Goal: Task Accomplishment & Management: Manage account settings

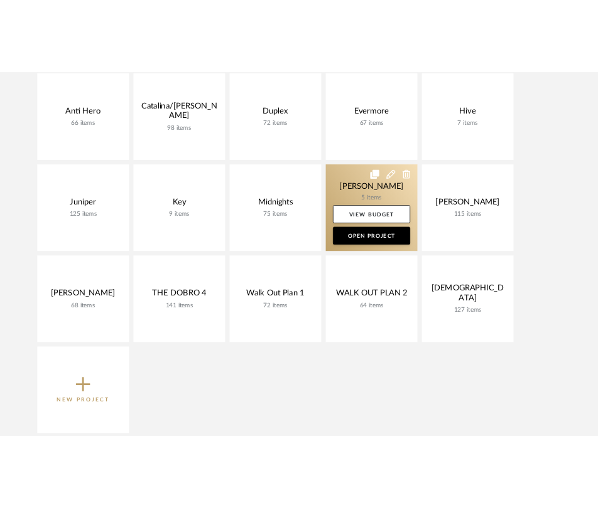
scroll to position [267, 0]
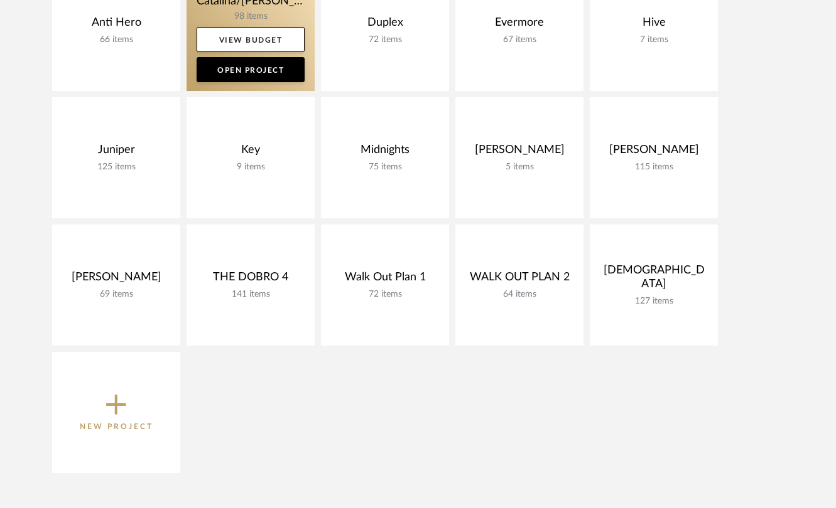
scroll to position [374, 0]
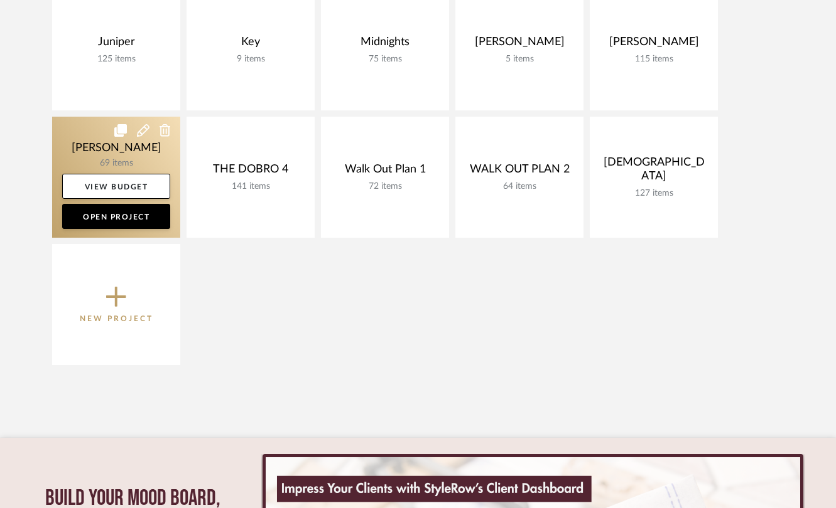
click at [90, 144] on link at bounding box center [116, 177] width 128 height 121
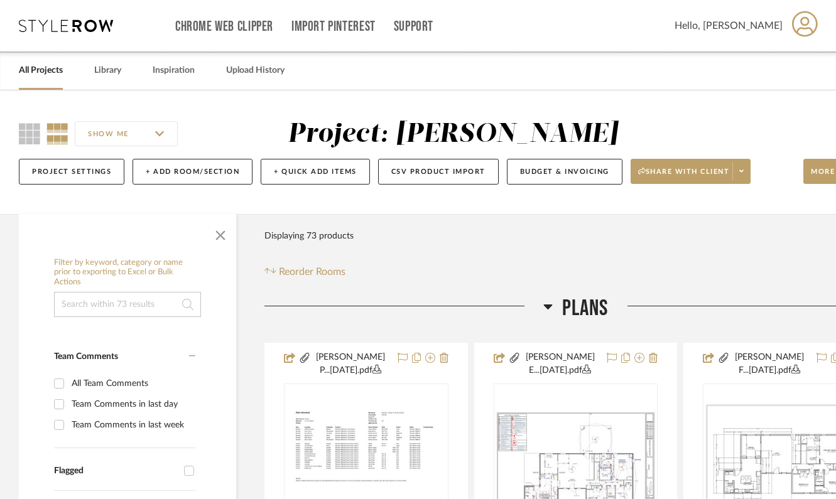
click at [552, 309] on h3 "Plans" at bounding box center [575, 308] width 65 height 27
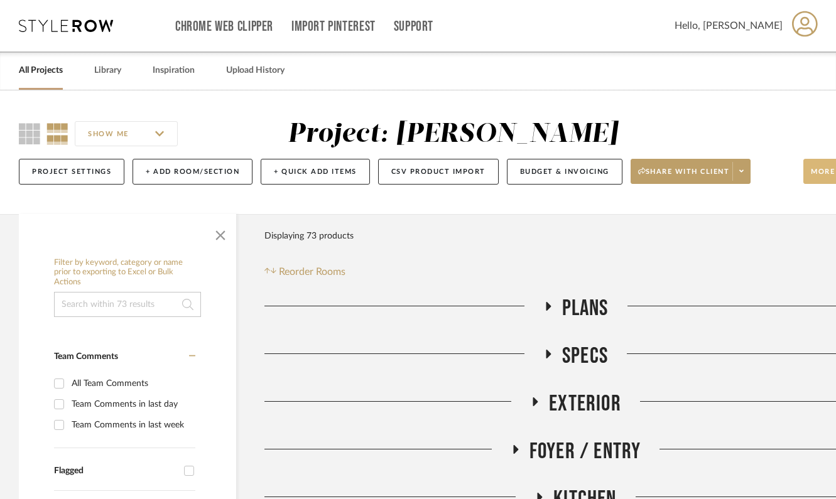
click at [814, 172] on span "More tools" at bounding box center [837, 176] width 55 height 19
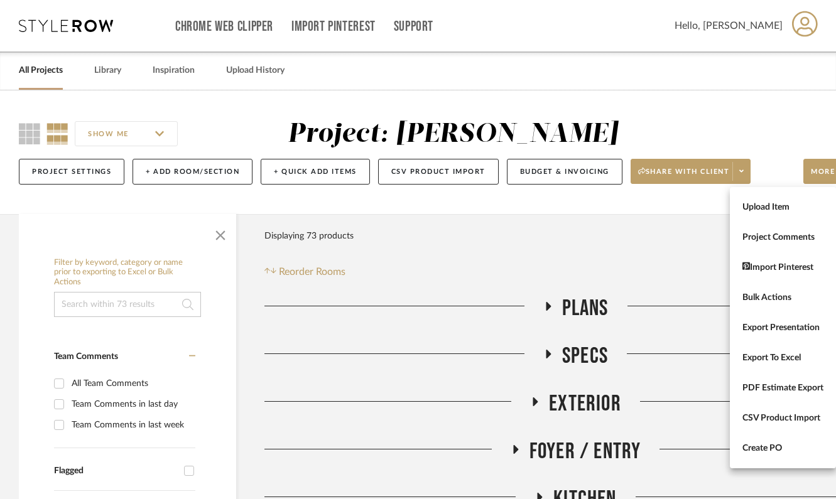
click at [773, 123] on div at bounding box center [418, 249] width 836 height 499
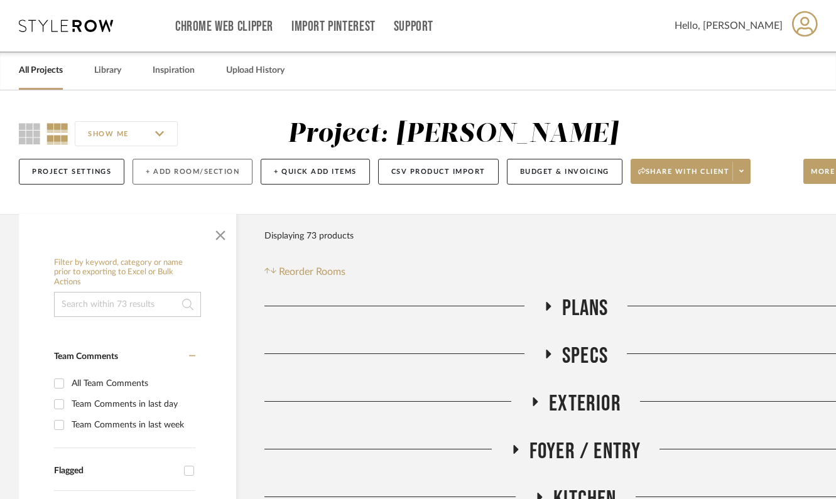
click at [229, 174] on button "+ Add Room/Section" at bounding box center [192, 172] width 120 height 26
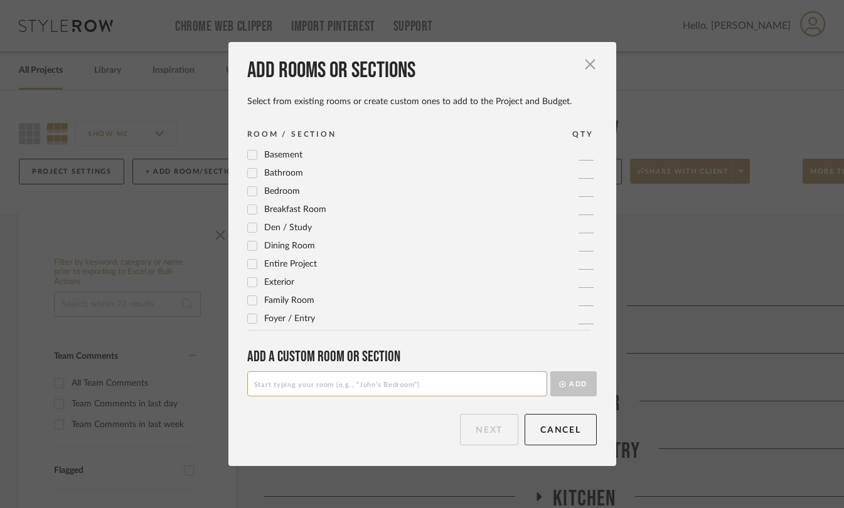
click at [320, 394] on input at bounding box center [397, 384] width 300 height 25
type input "Lower Level Bath"
click at [559, 386] on icon "submit" at bounding box center [562, 384] width 7 height 7
click at [483, 433] on button "Next" at bounding box center [489, 429] width 58 height 31
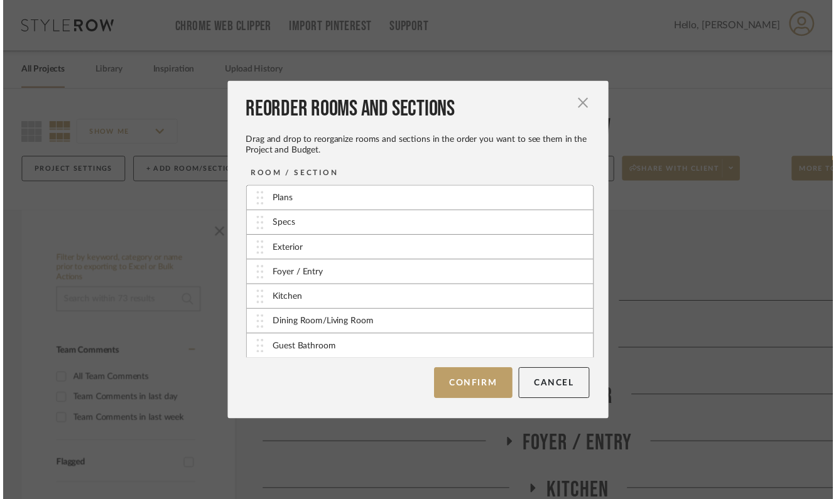
scroll to position [101, 0]
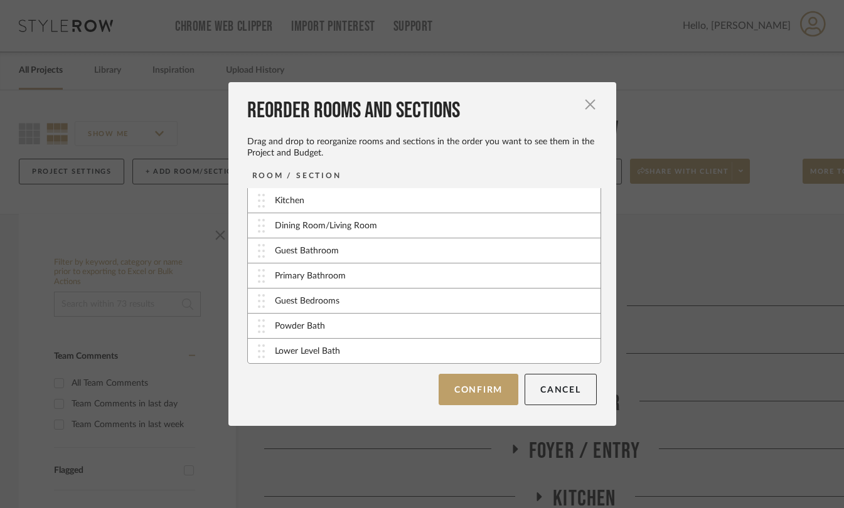
click at [460, 406] on div "Reorder Rooms and Sections Drag and drop to reorganize rooms and sections in th…" at bounding box center [423, 254] width 388 height 344
click at [465, 379] on button "Confirm" at bounding box center [479, 389] width 80 height 31
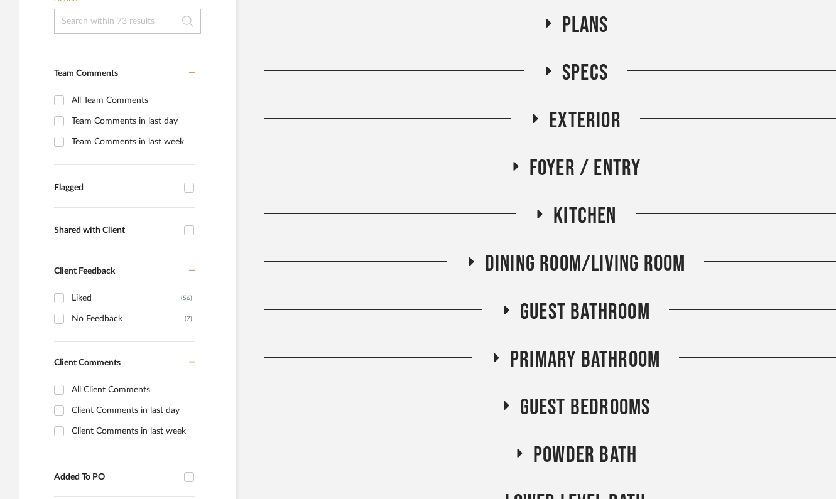
scroll to position [356, 0]
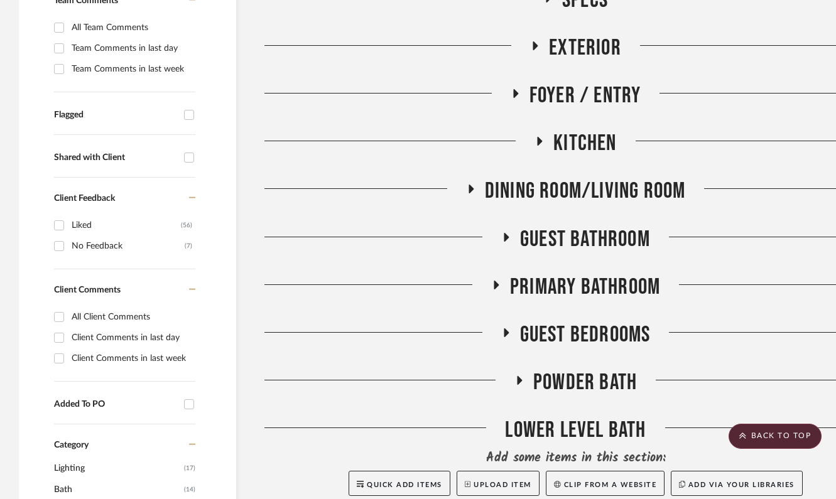
click at [523, 377] on icon at bounding box center [518, 380] width 15 height 9
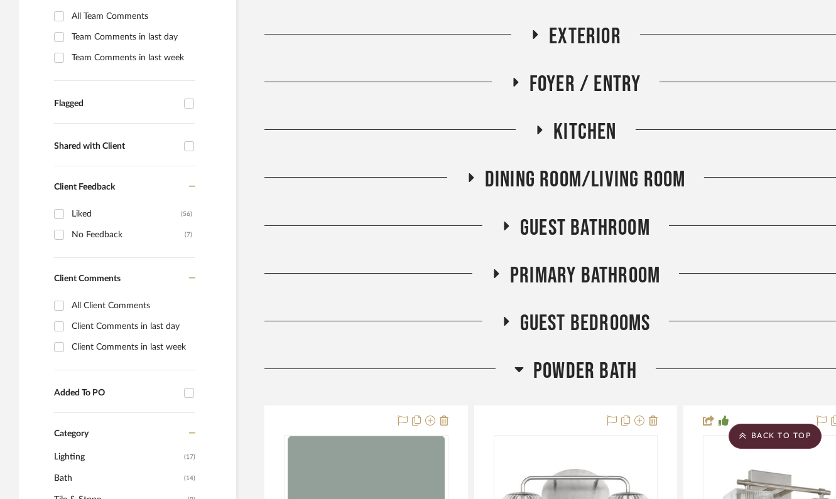
scroll to position [0, 0]
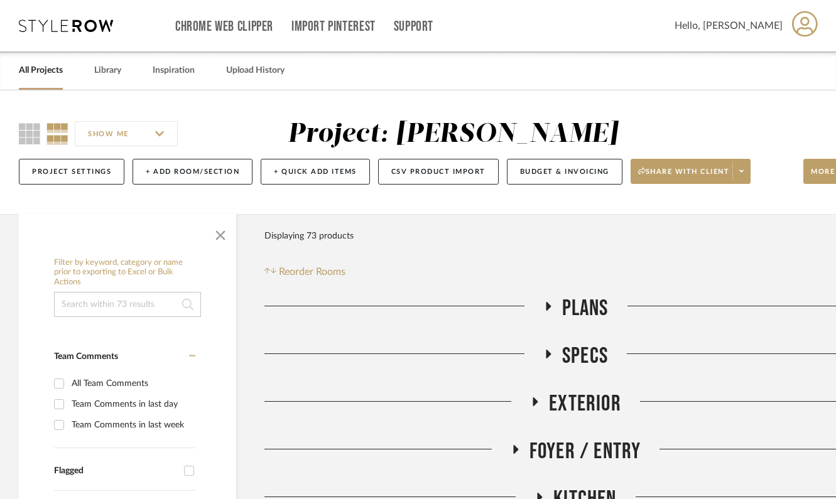
drag, startPoint x: 365, startPoint y: 126, endPoint x: 383, endPoint y: 3, distance: 124.3
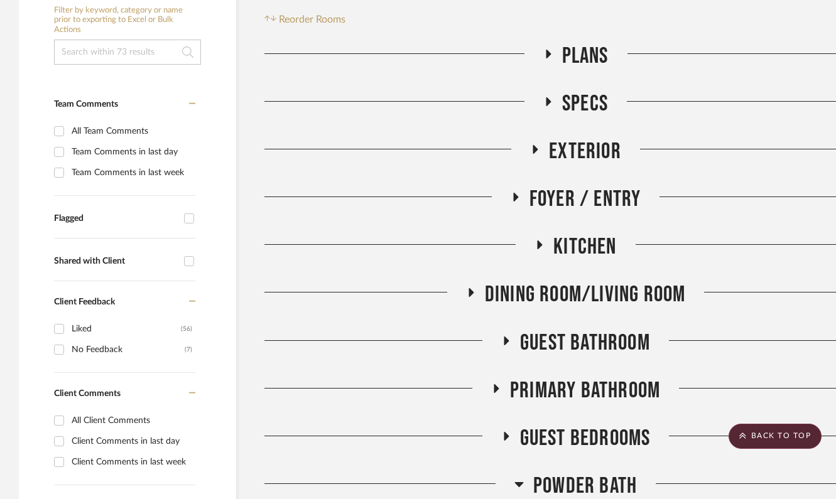
scroll to position [294, 0]
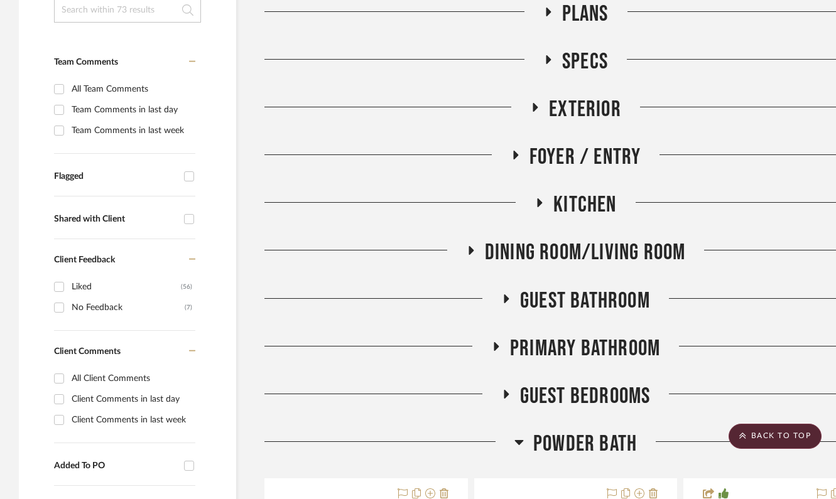
click at [496, 346] on icon at bounding box center [495, 346] width 5 height 9
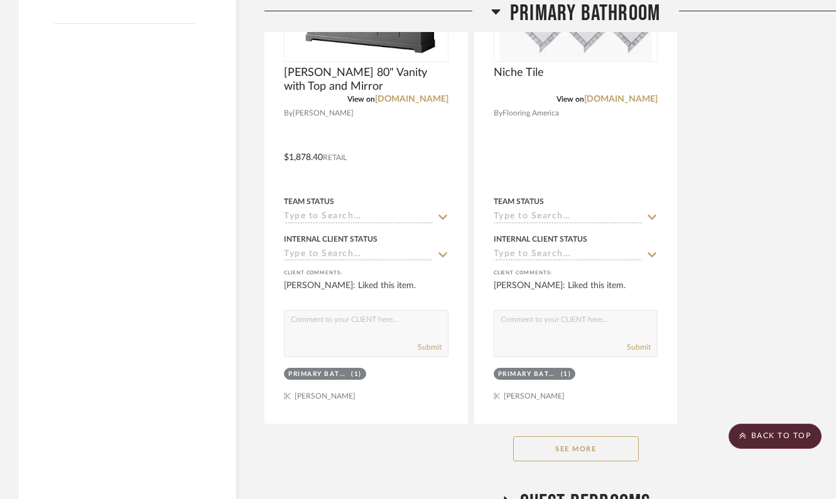
scroll to position [1922, 0]
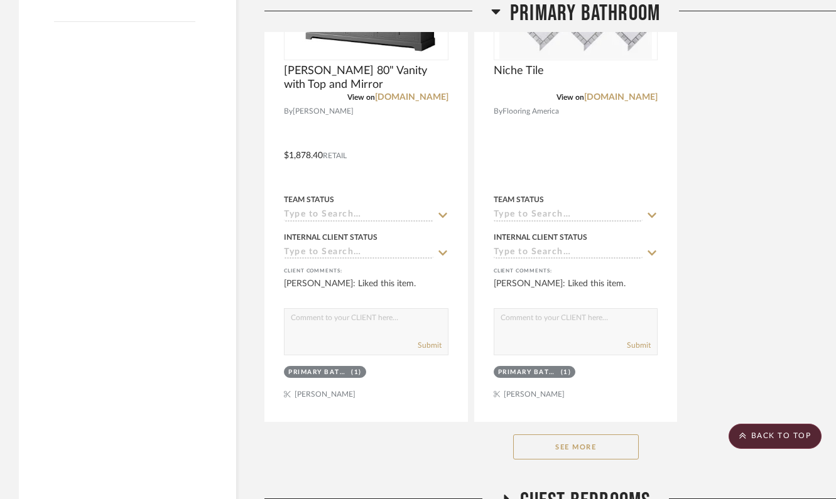
click at [565, 438] on button "See More" at bounding box center [576, 446] width 126 height 25
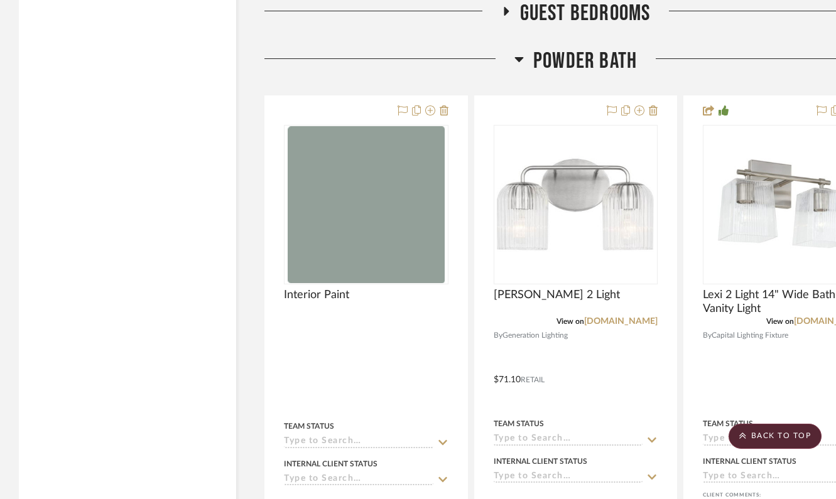
scroll to position [3367, 0]
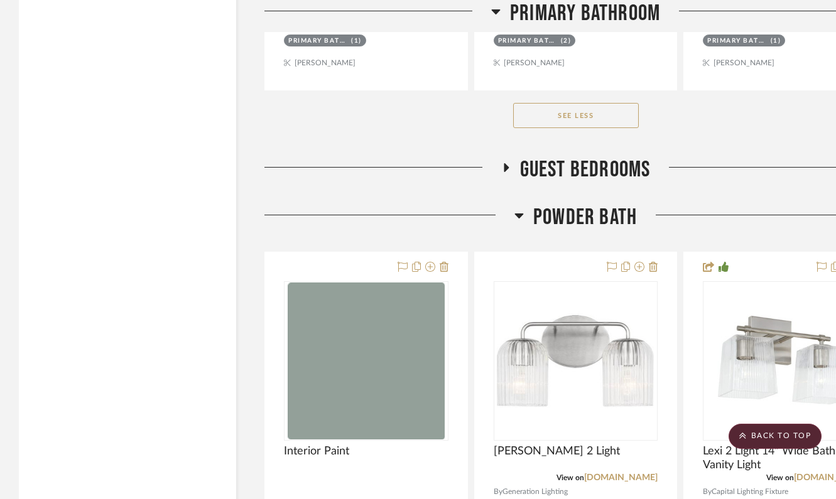
click at [518, 208] on icon at bounding box center [518, 215] width 9 height 15
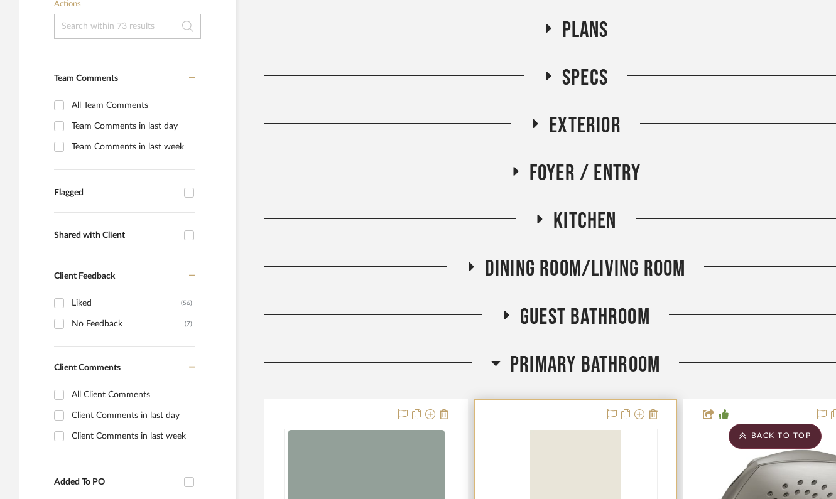
scroll to position [262, 0]
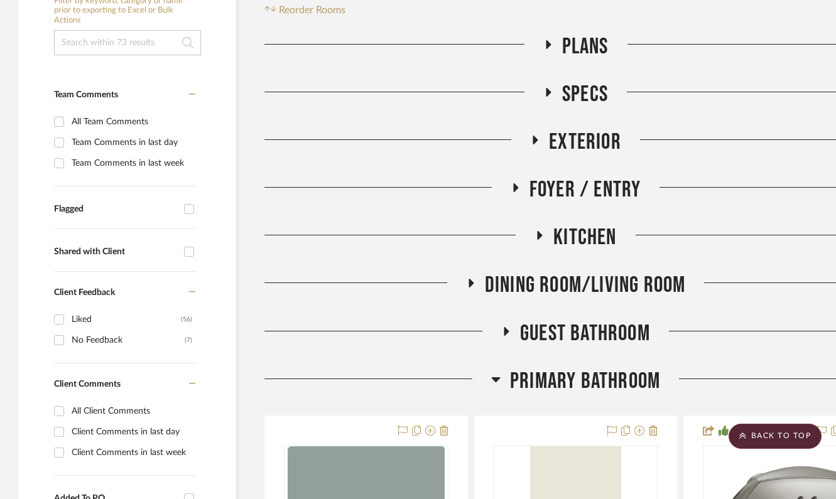
click at [494, 378] on icon at bounding box center [495, 379] width 9 height 5
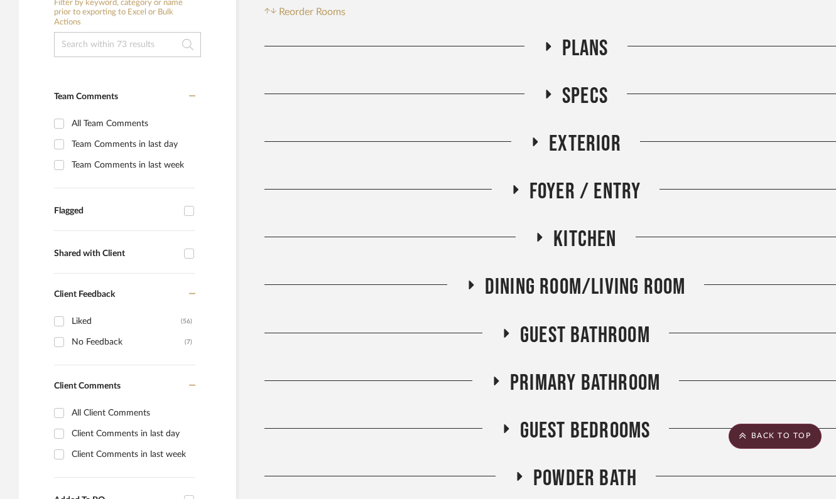
scroll to position [0, 0]
